Goal: Task Accomplishment & Management: Use online tool/utility

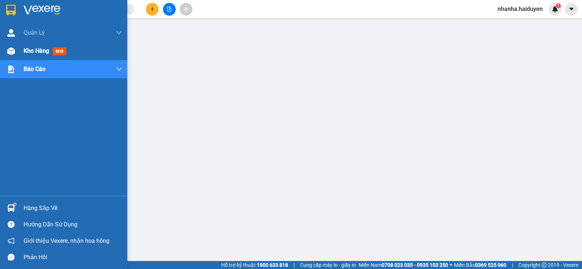
click at [38, 50] on span "Kho hàng" at bounding box center [36, 50] width 25 height 7
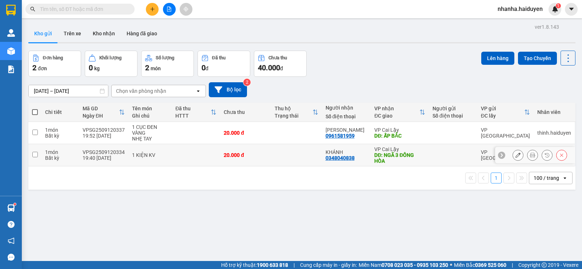
click at [361, 158] on div "KHÁNH 0348040838" at bounding box center [347, 155] width 42 height 12
checkbox input "true"
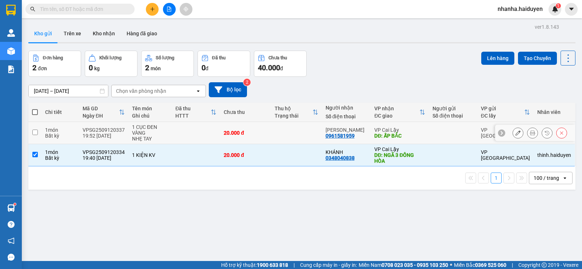
click at [363, 126] on td "[PERSON_NAME] 0961581959" at bounding box center [346, 133] width 49 height 22
checkbox input "true"
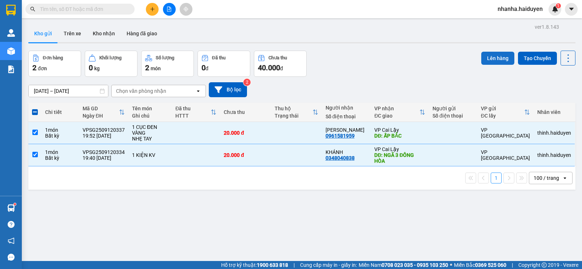
click at [487, 60] on button "Lên hàng" at bounding box center [497, 58] width 33 height 13
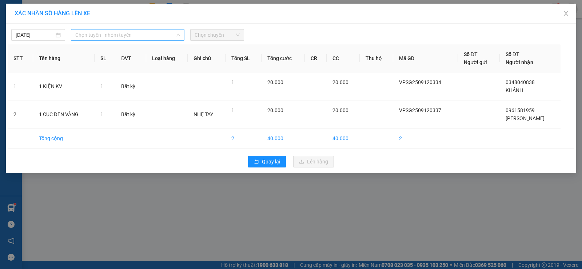
drag, startPoint x: 111, startPoint y: 36, endPoint x: 112, endPoint y: 51, distance: 14.9
click at [112, 35] on span "Chọn tuyến - nhóm tuyến" at bounding box center [127, 34] width 105 height 11
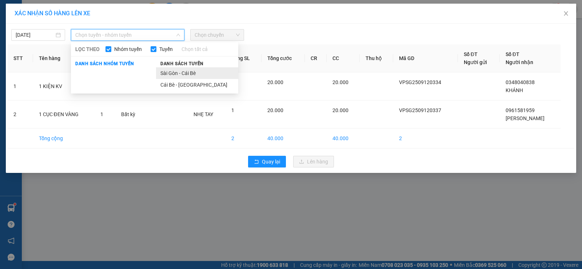
click at [201, 78] on li "Sài Gòn - Cái Bè" at bounding box center [197, 73] width 82 height 12
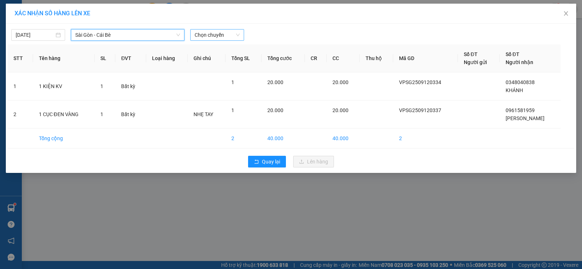
click at [234, 31] on span "Chọn chuyến" at bounding box center [217, 34] width 45 height 11
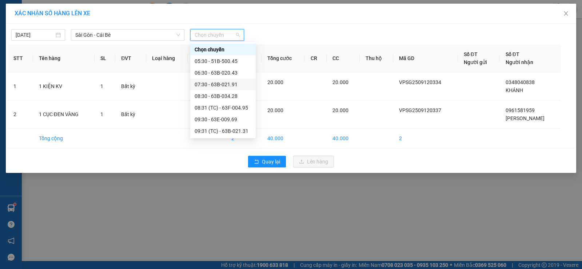
scroll to position [280, 0]
click at [217, 127] on div "20:00" at bounding box center [223, 131] width 66 height 12
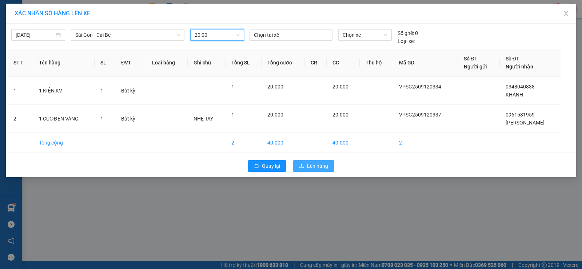
click at [310, 165] on span "Lên hàng" at bounding box center [317, 166] width 21 height 8
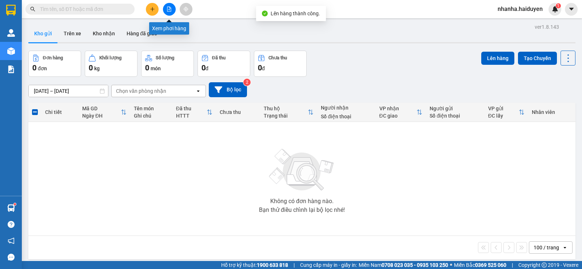
click at [168, 8] on icon "file-add" at bounding box center [169, 9] width 5 height 5
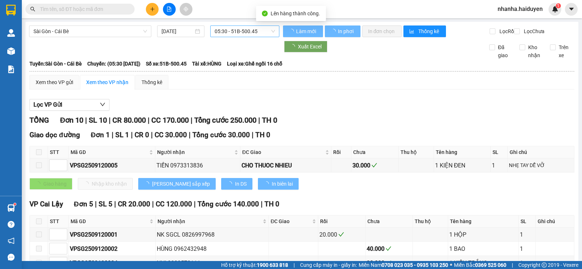
click at [216, 32] on span "05:30 - 51B-500.45" at bounding box center [245, 31] width 60 height 11
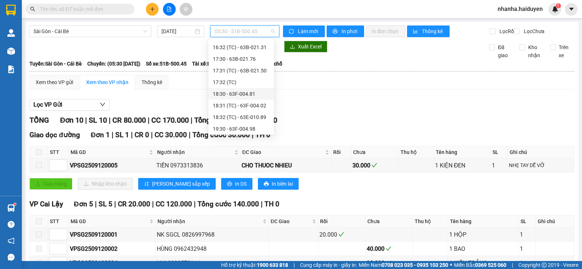
scroll to position [280, 0]
click at [234, 127] on div "20:00" at bounding box center [241, 127] width 57 height 8
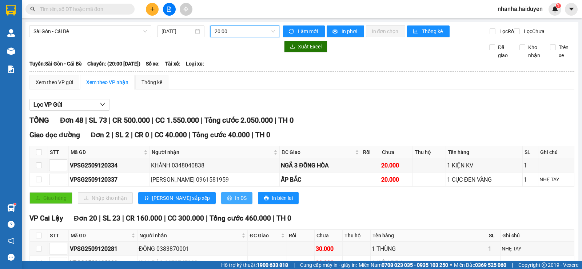
click at [235, 202] on span "In DS" at bounding box center [241, 198] width 12 height 8
